Goal: Information Seeking & Learning: Learn about a topic

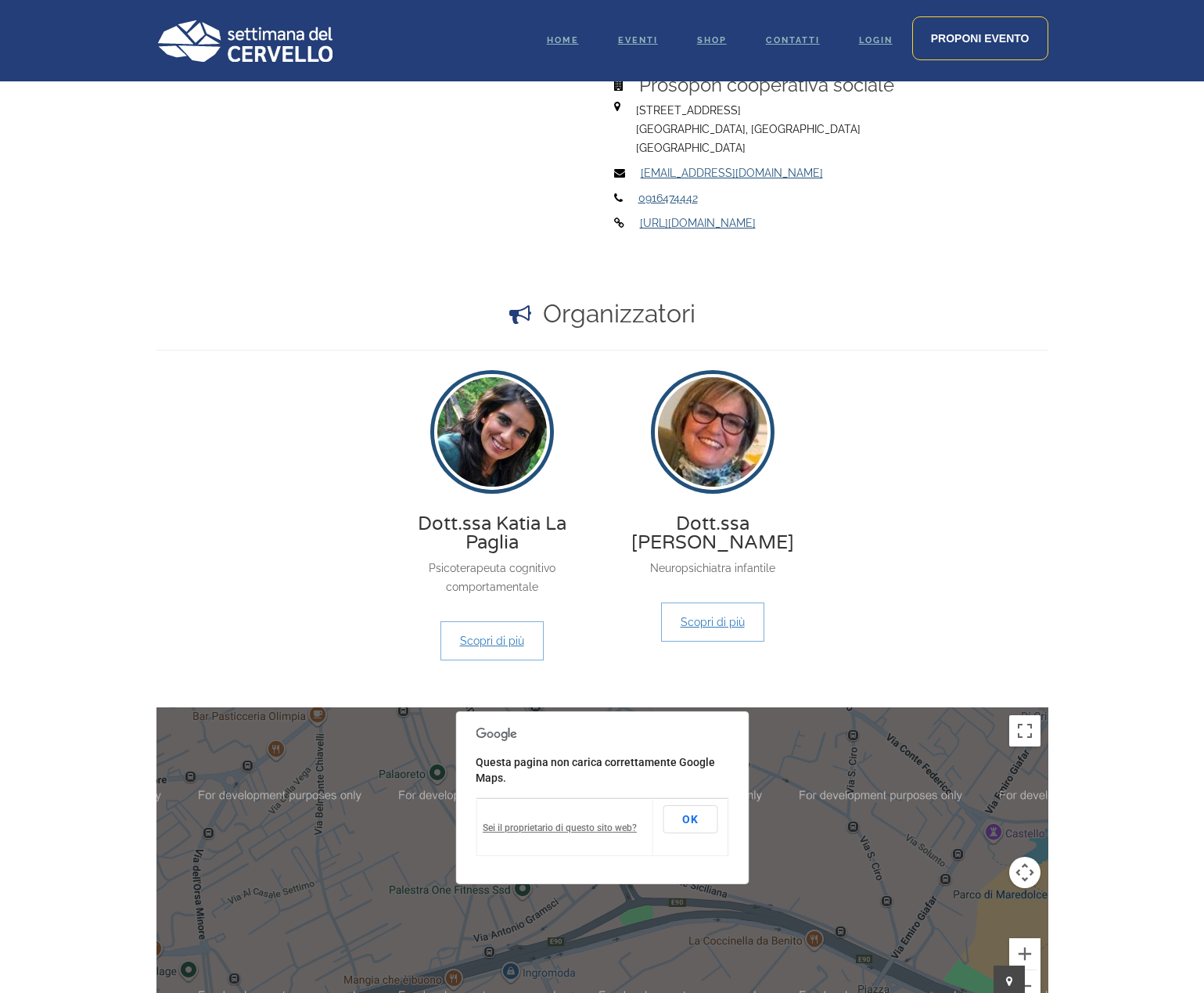
scroll to position [1261, 0]
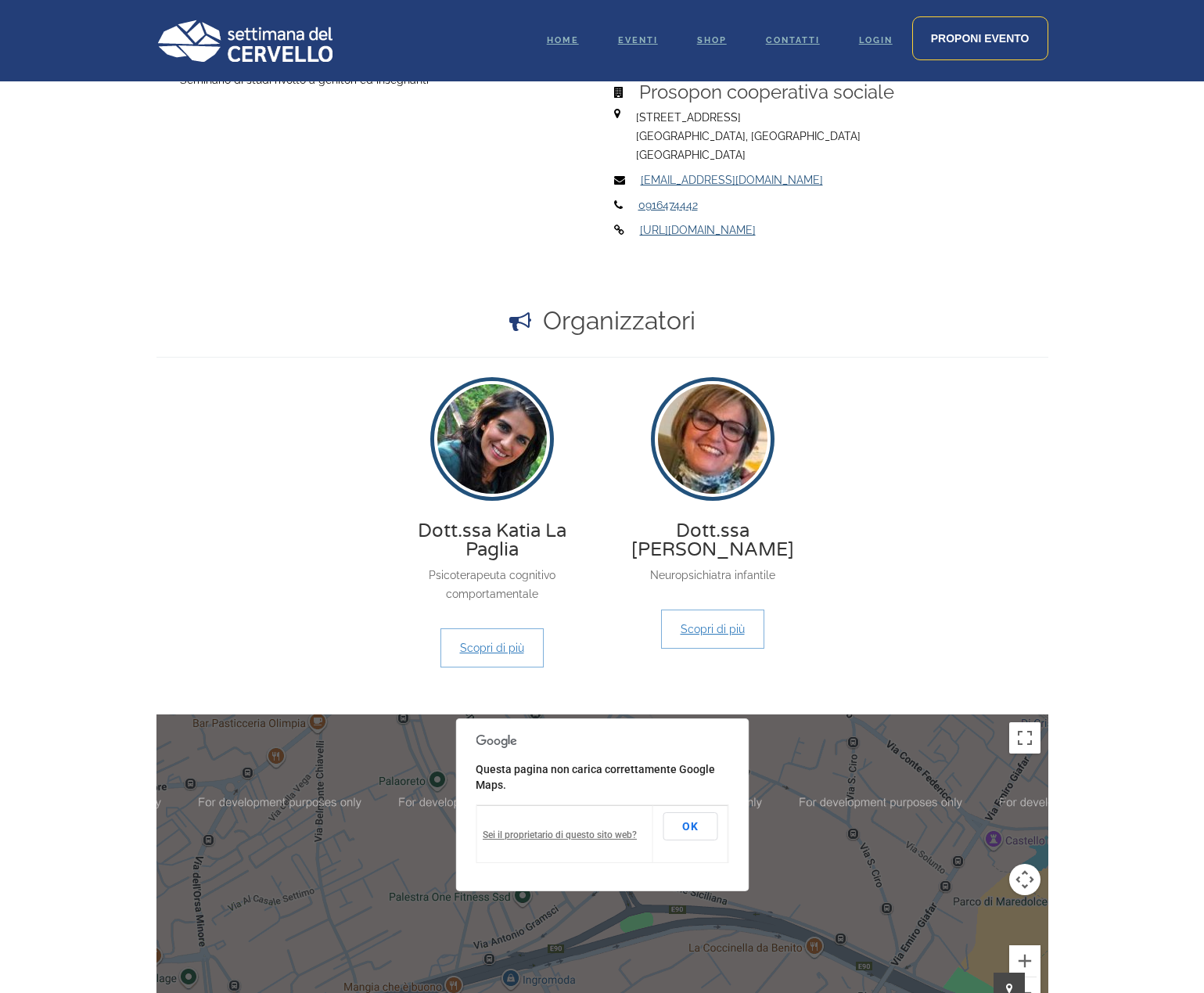
click at [713, 458] on img at bounding box center [713, 439] width 116 height 116
click at [705, 627] on link "Scopri di più" at bounding box center [712, 629] width 103 height 39
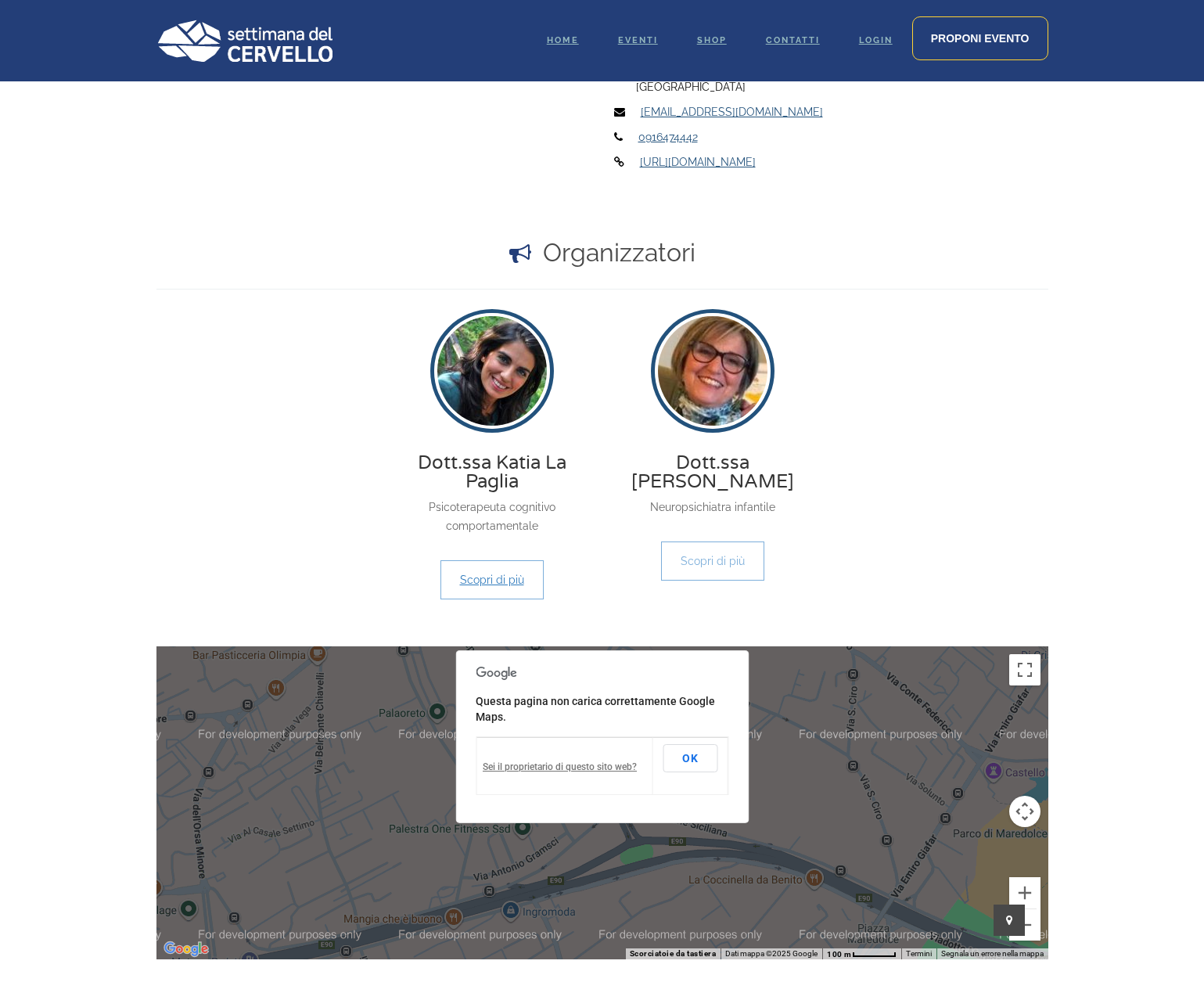
scroll to position [1330, 0]
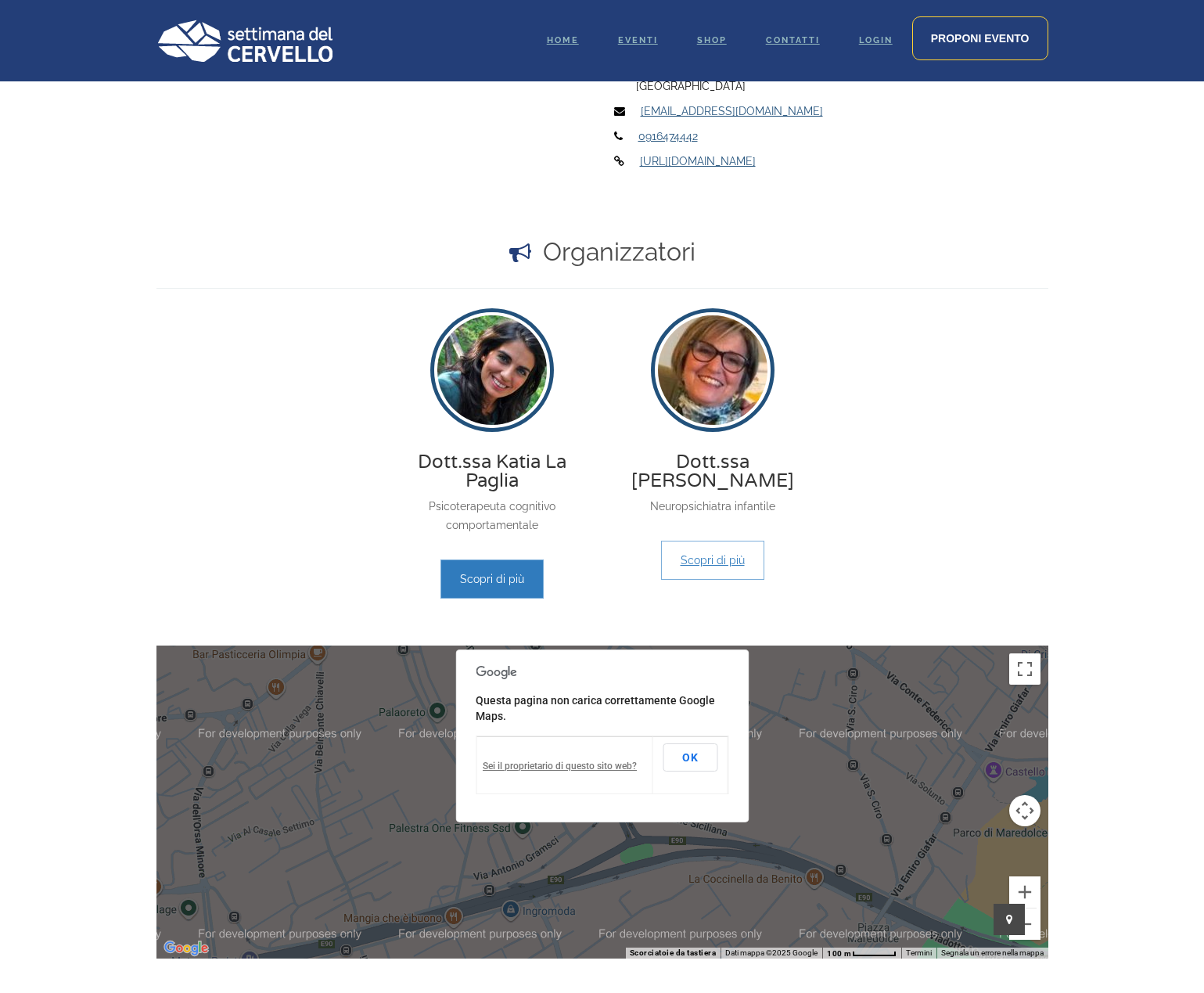
click at [485, 588] on link "Scopri di più" at bounding box center [492, 579] width 103 height 39
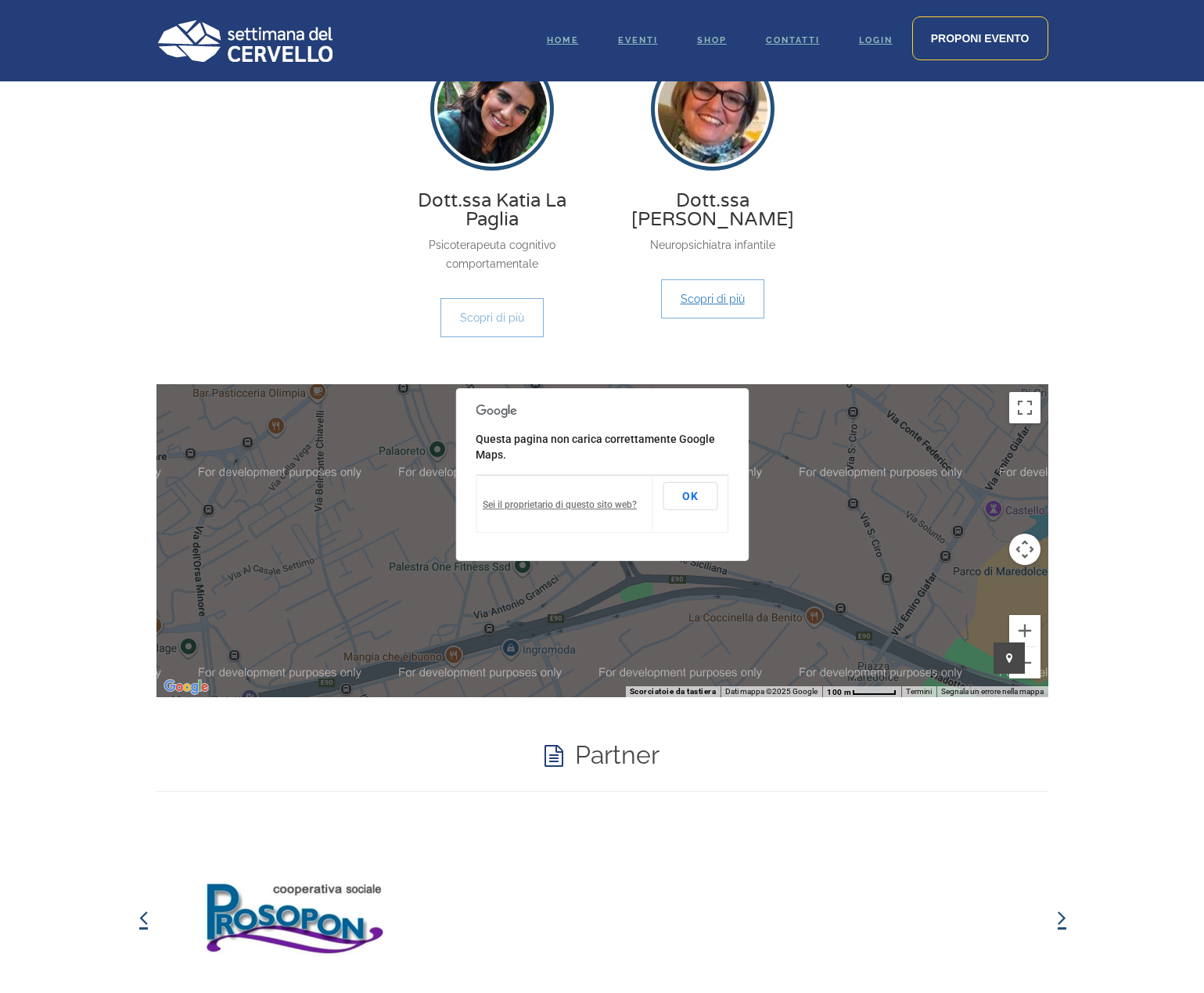
scroll to position [1409, 0]
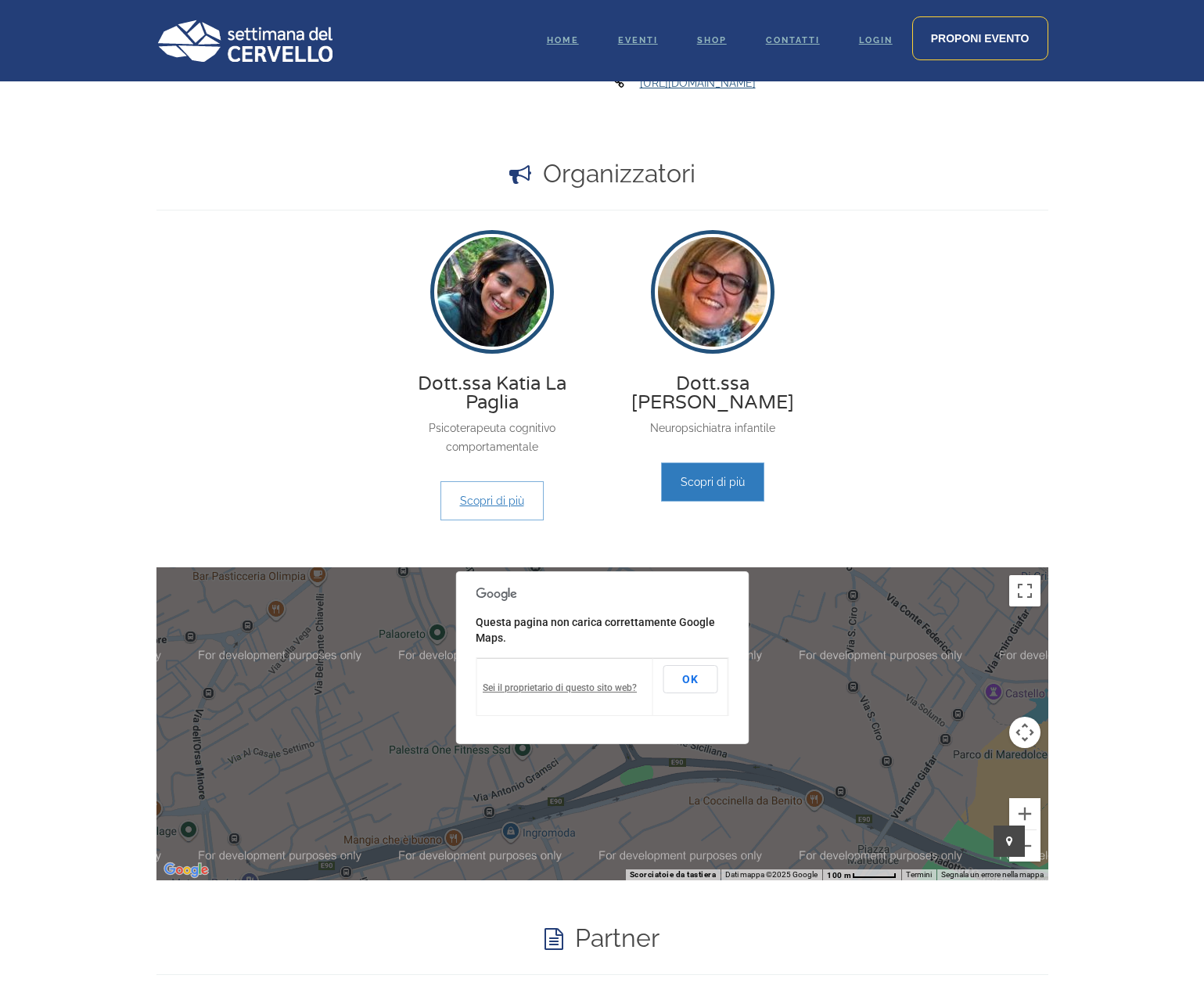
click at [724, 483] on link "Scopri di più" at bounding box center [712, 482] width 103 height 39
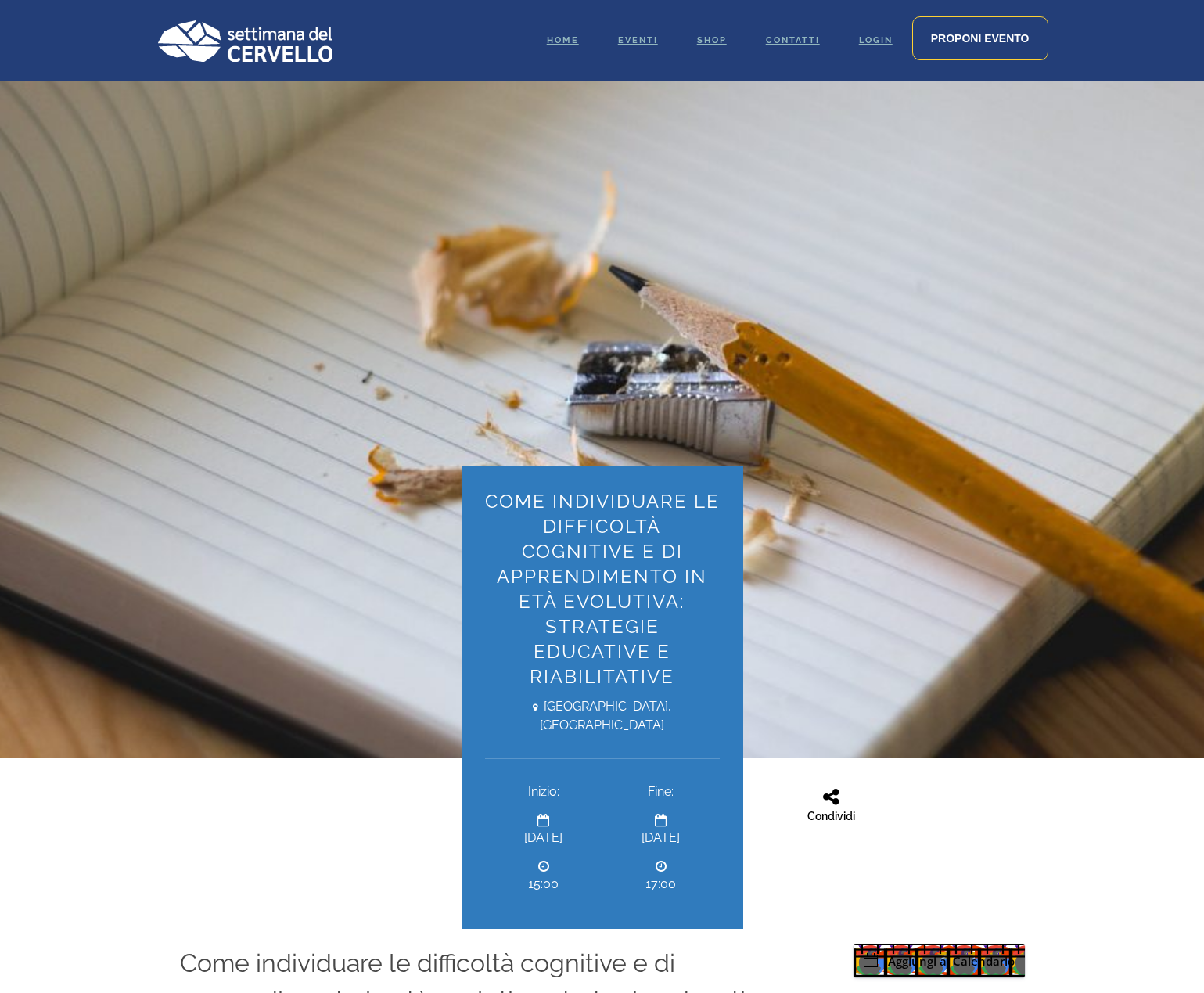
scroll to position [0, 0]
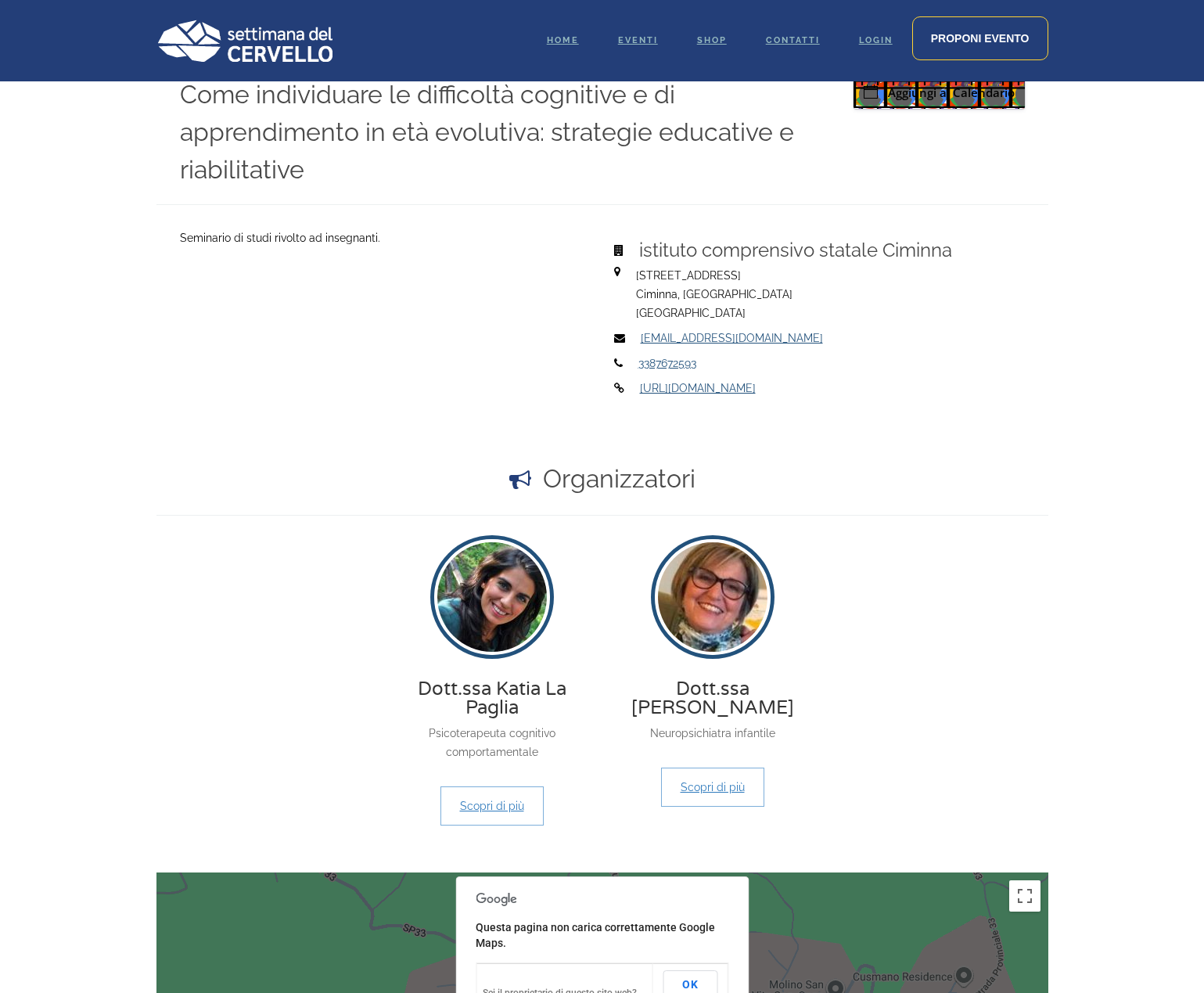
scroll to position [1251, 0]
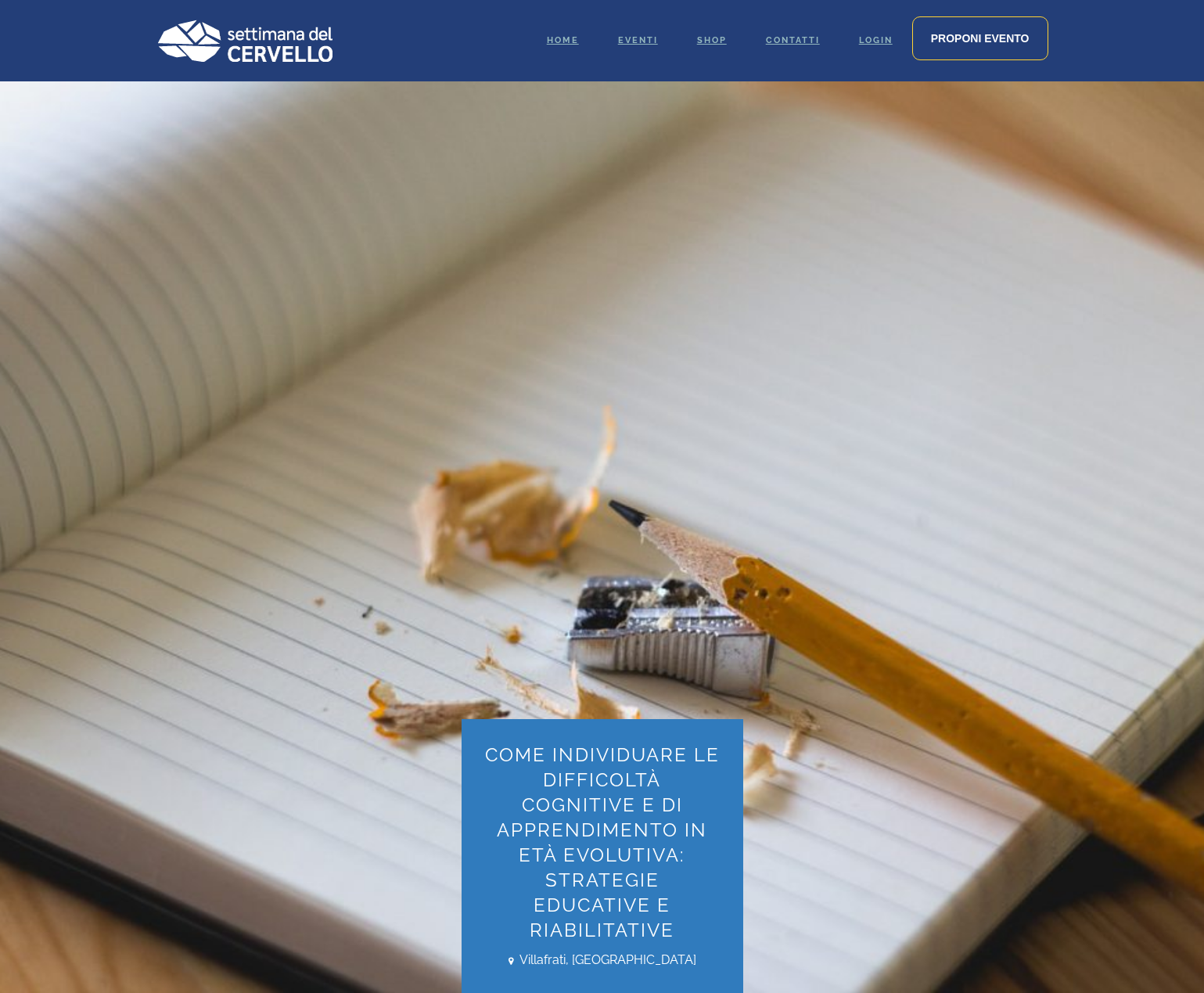
scroll to position [146, 0]
